Goal: Check status: Check status

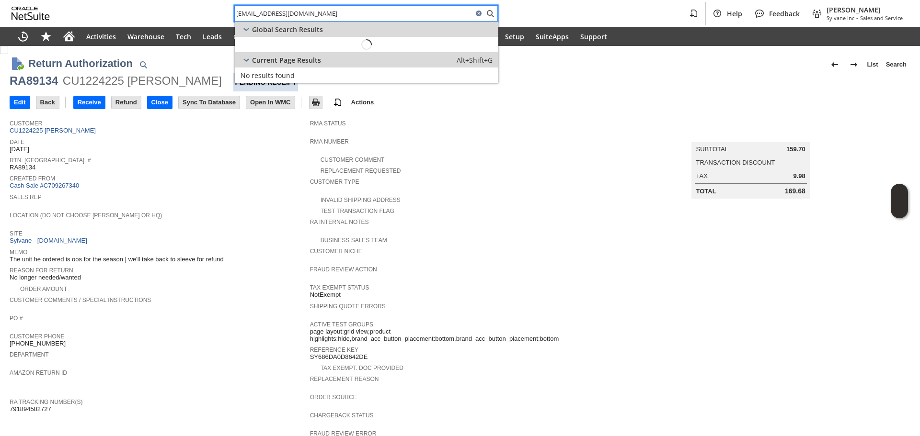
scroll to position [241, 0]
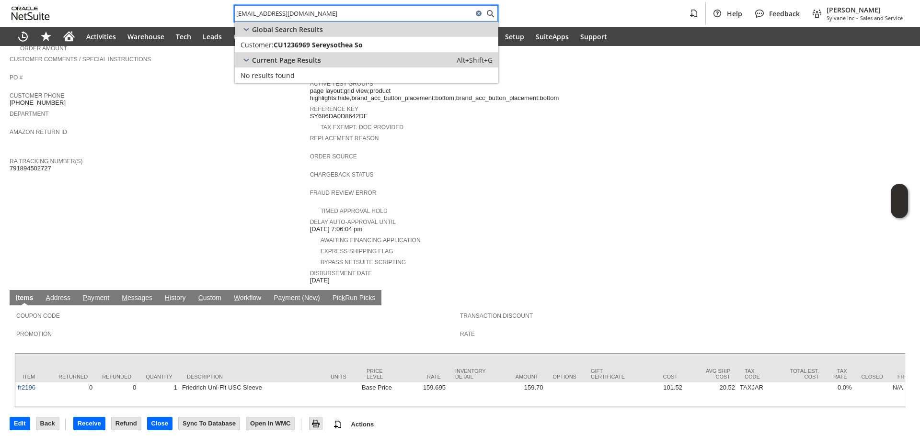
type input "[EMAIL_ADDRESS][DOMAIN_NAME]"
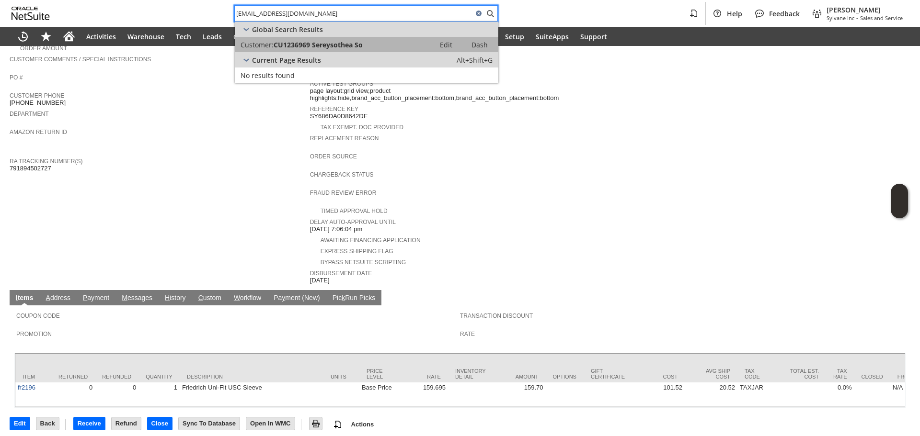
click at [360, 42] on span "CU1236969 Sereysothea So" at bounding box center [317, 44] width 89 height 9
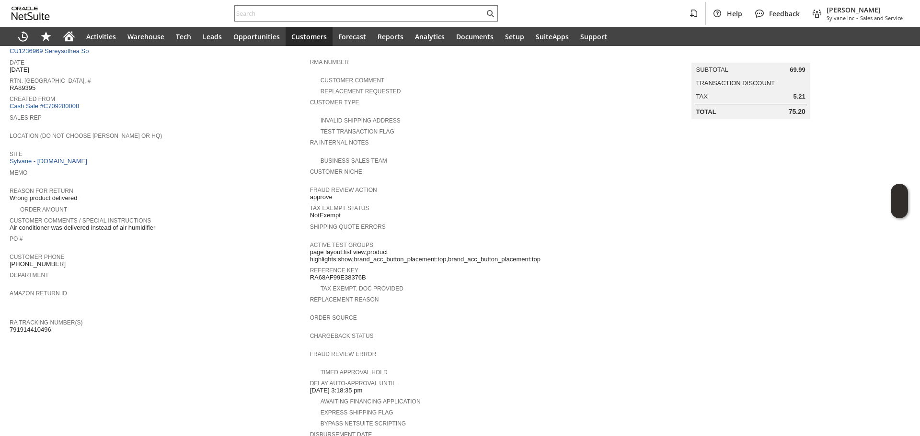
scroll to position [71, 0]
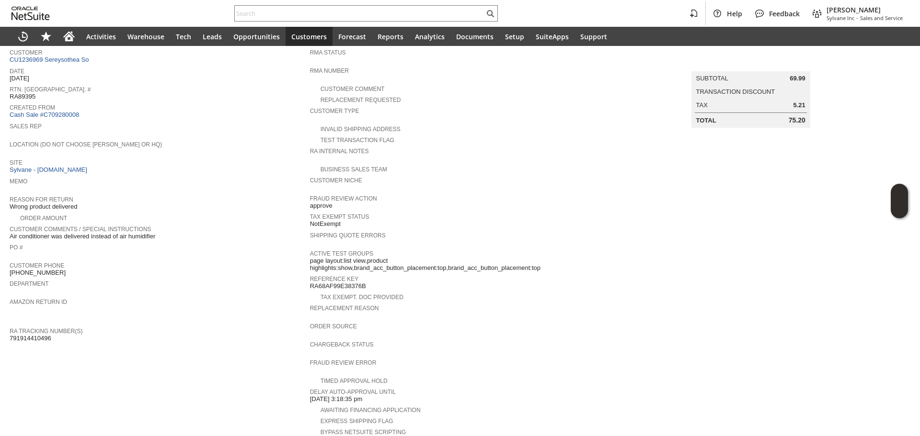
click at [33, 335] on span "791914410496" at bounding box center [31, 339] width 42 height 8
copy span "791914410496"
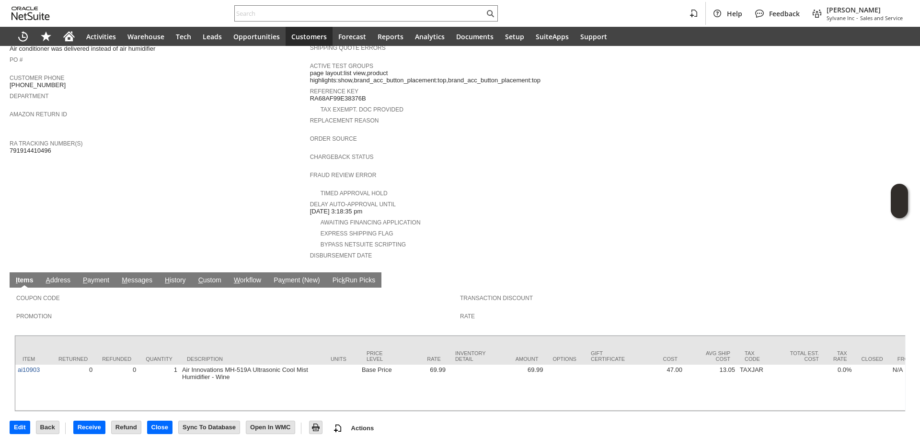
scroll to position [262, 0]
